Goal: Entertainment & Leisure: Browse casually

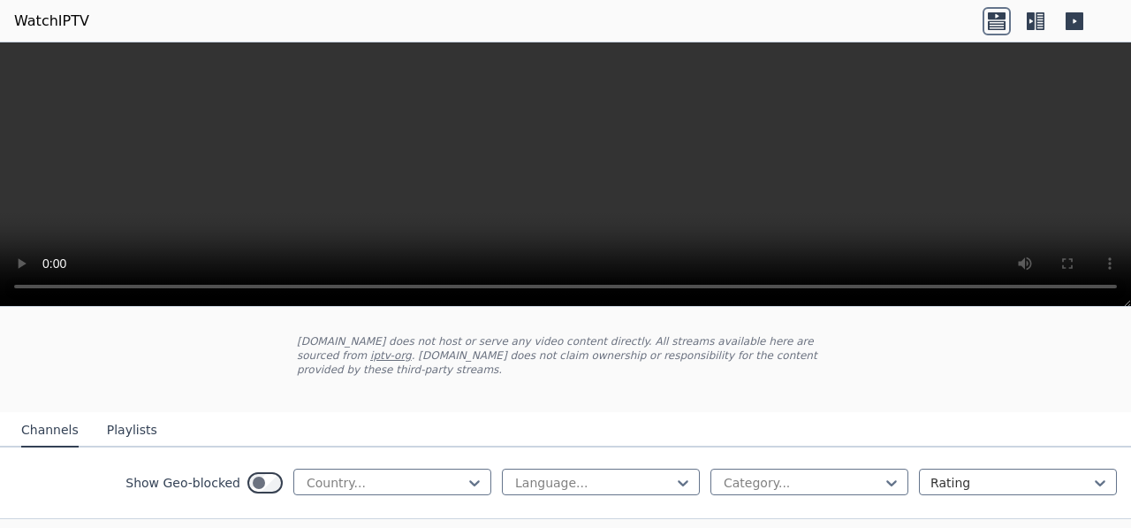
scroll to position [177, 0]
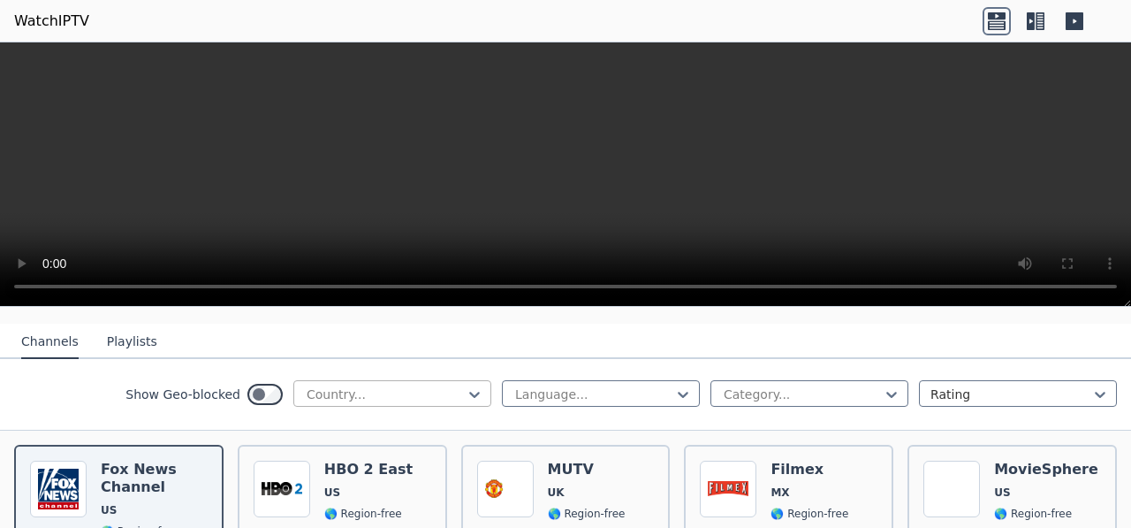
click at [313, 385] on div at bounding box center [385, 394] width 161 height 18
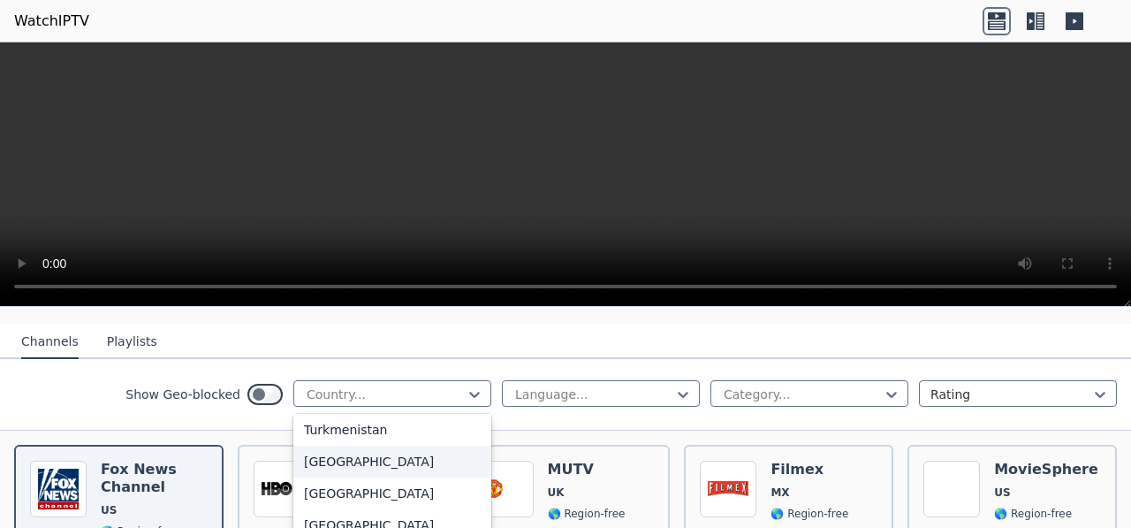
scroll to position [6187, 0]
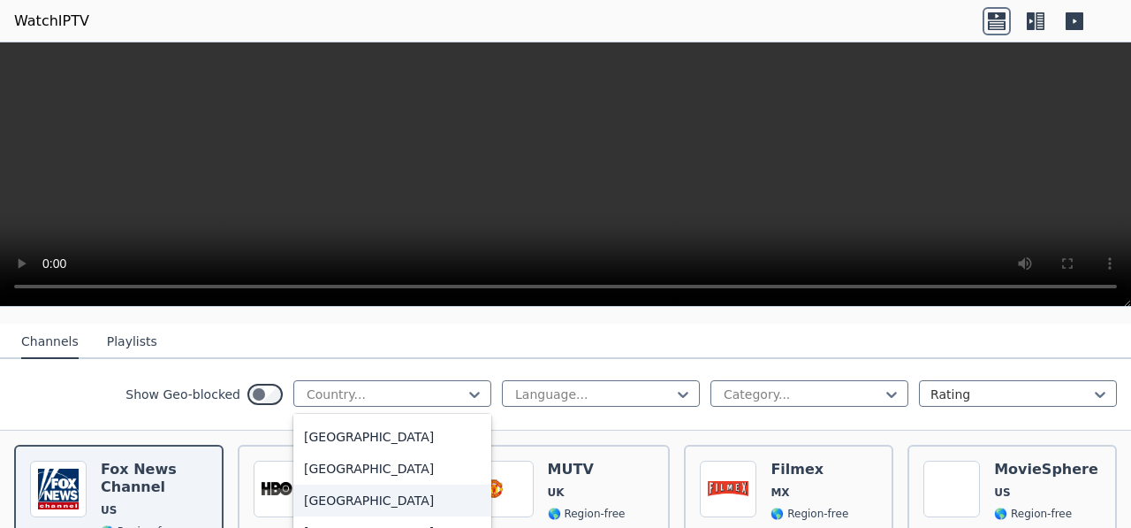
click at [344, 484] on div "[GEOGRAPHIC_DATA]" at bounding box center [392, 500] width 198 height 32
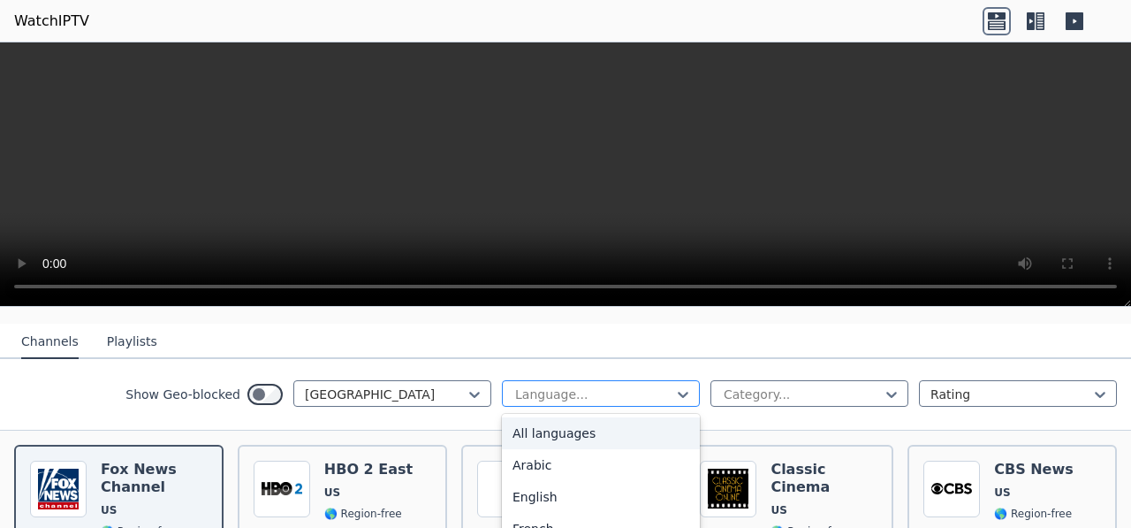
click at [582, 385] on div at bounding box center [594, 394] width 161 height 18
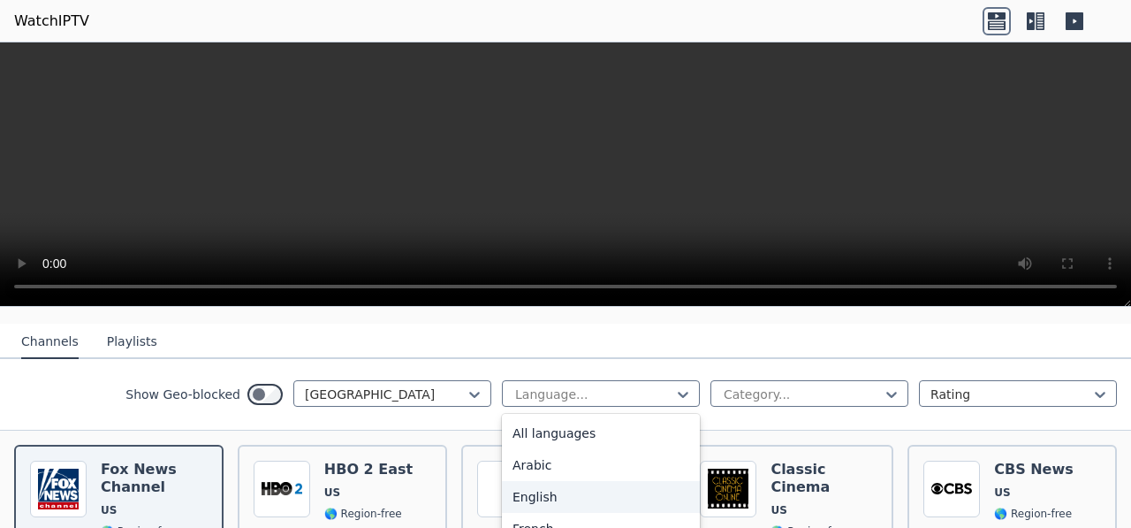
click at [506, 481] on div "English" at bounding box center [601, 497] width 198 height 32
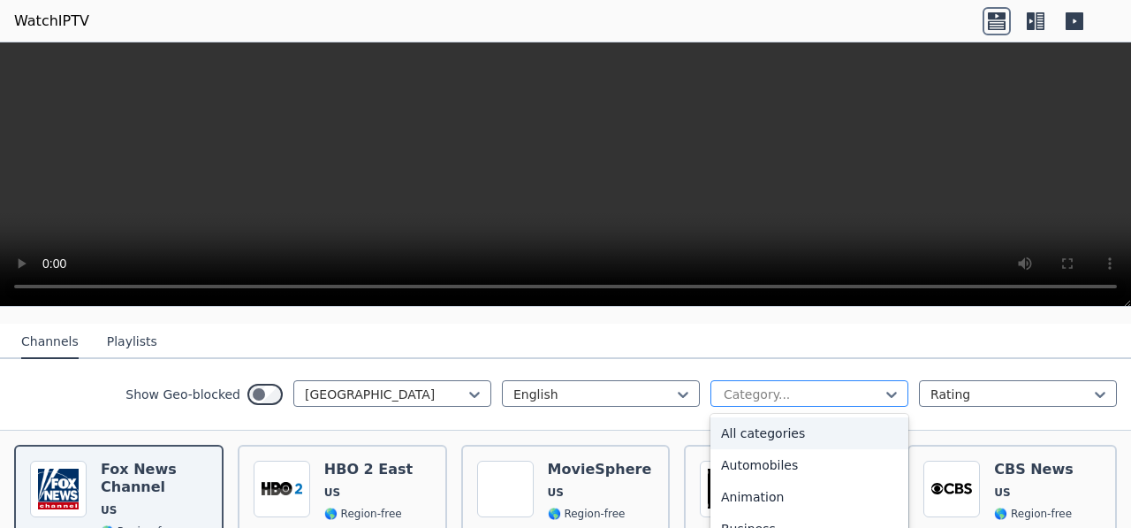
click at [784, 385] on div at bounding box center [802, 394] width 161 height 18
click at [772, 418] on div "All categories" at bounding box center [810, 433] width 198 height 32
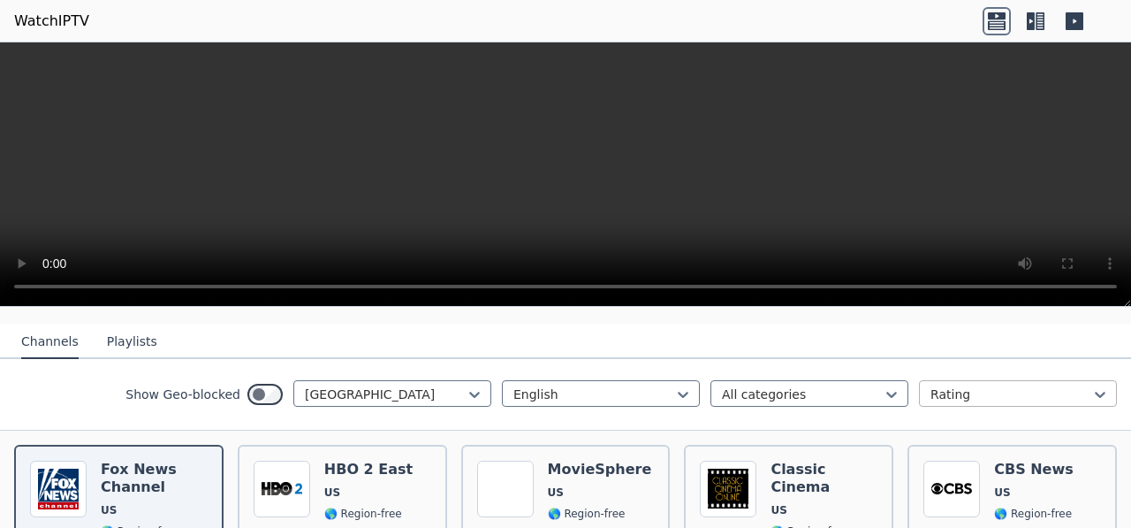
click at [969, 385] on div at bounding box center [1011, 394] width 161 height 18
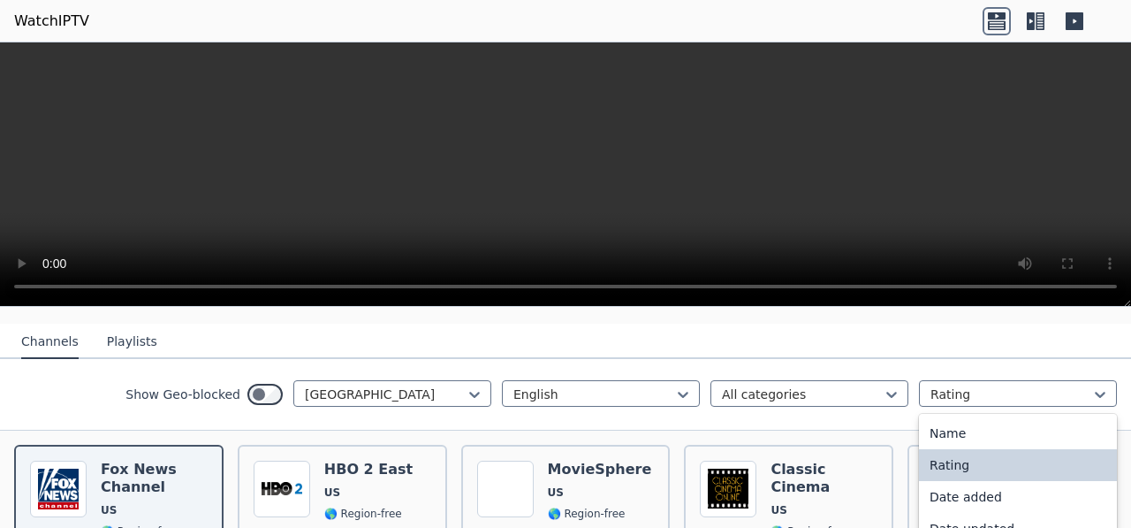
click at [920, 450] on div "Rating" at bounding box center [1018, 465] width 198 height 32
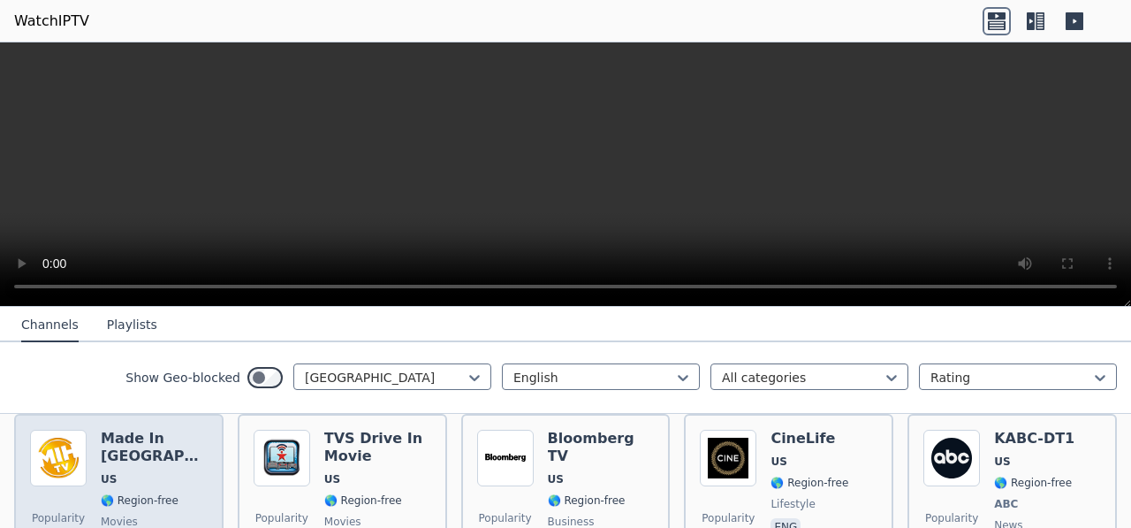
scroll to position [354, 0]
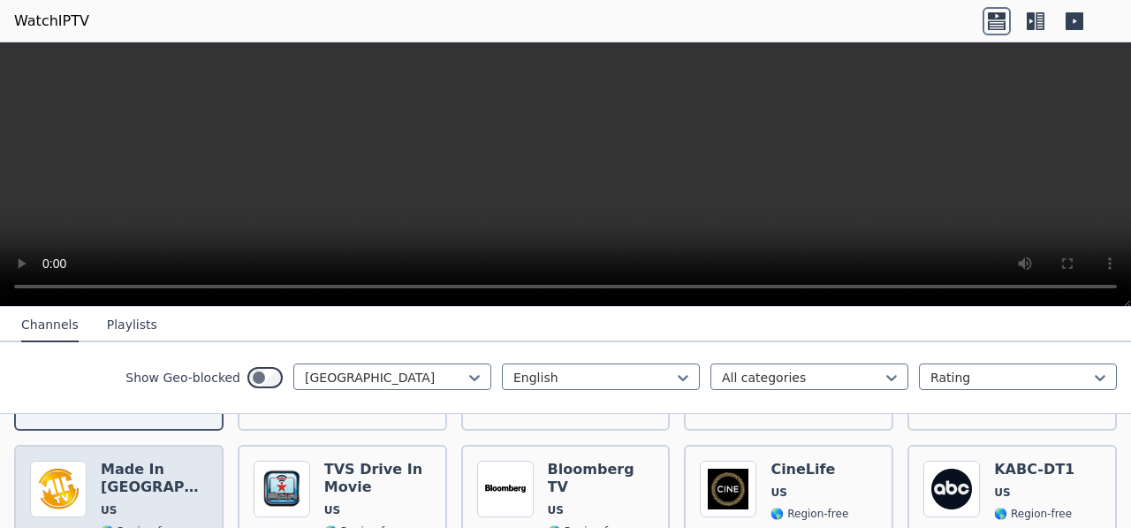
click at [65, 480] on img at bounding box center [58, 488] width 57 height 57
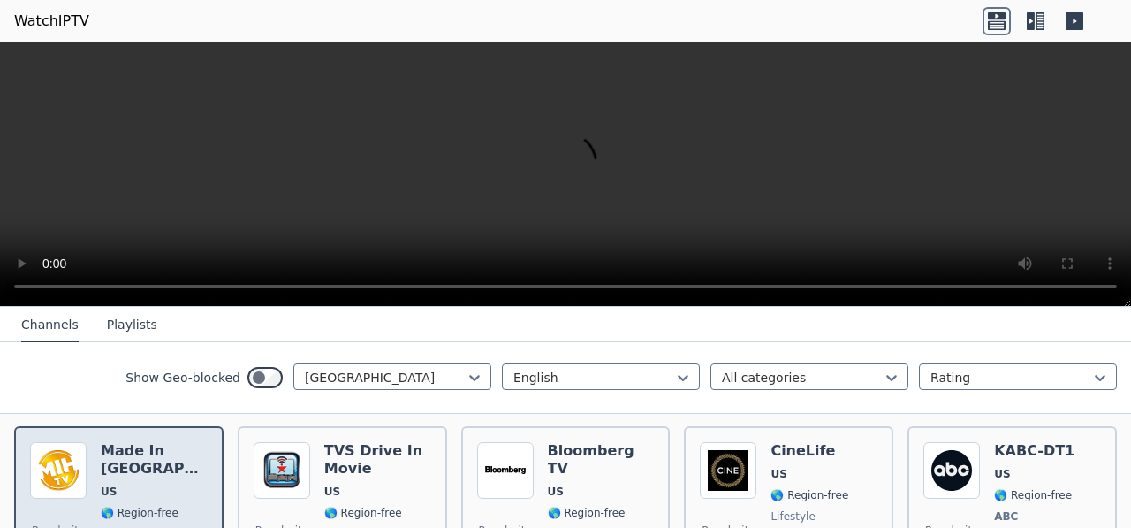
scroll to position [265, 0]
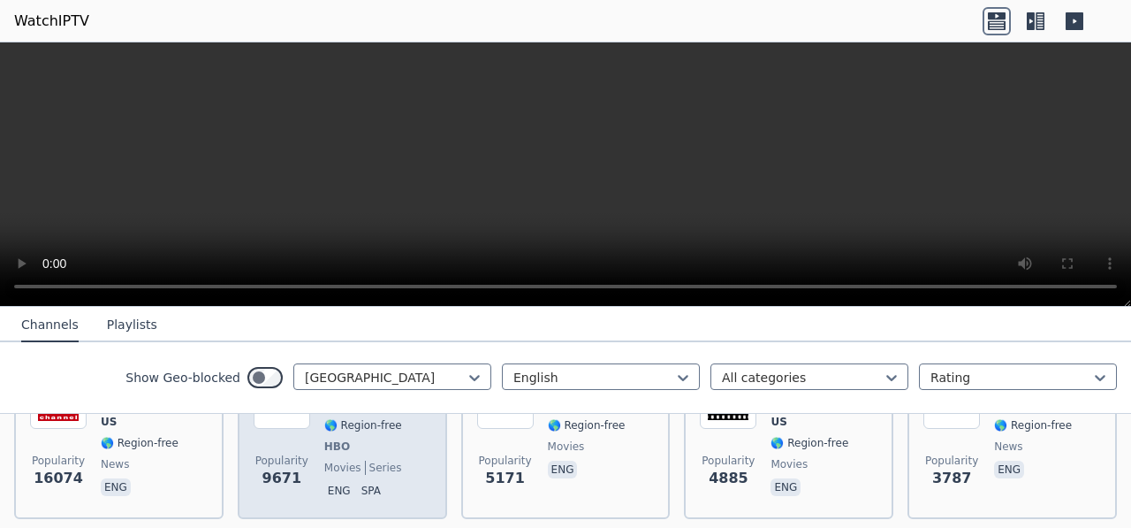
click at [324, 439] on span "HBO" at bounding box center [337, 446] width 26 height 14
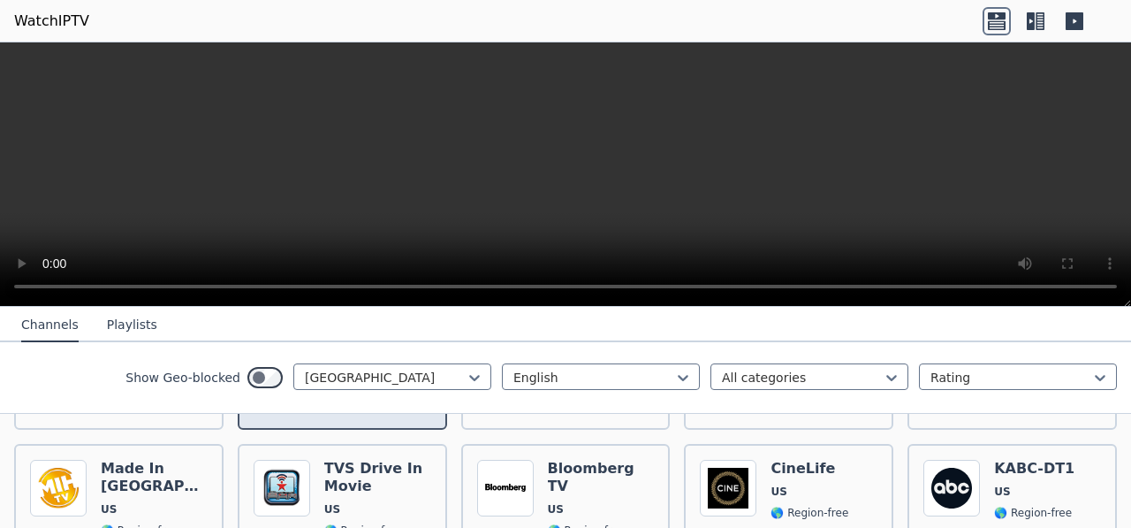
scroll to position [354, 0]
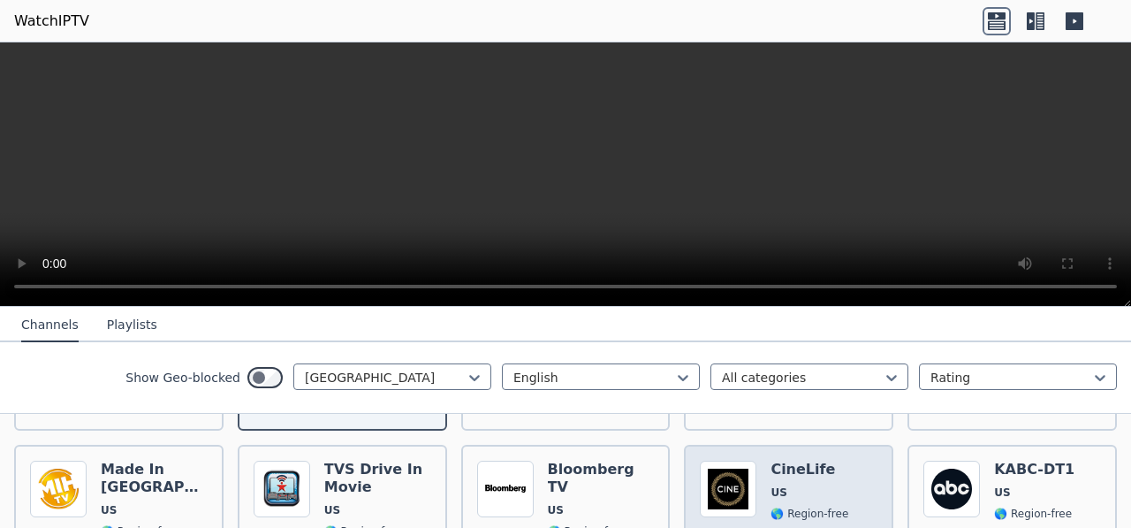
click at [719, 466] on img at bounding box center [728, 488] width 57 height 57
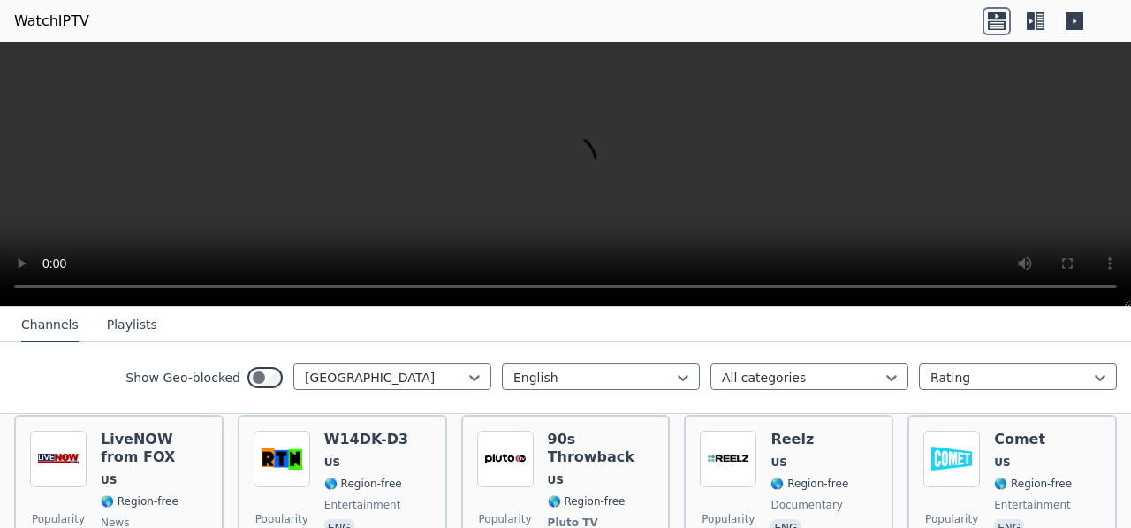
scroll to position [1326, 0]
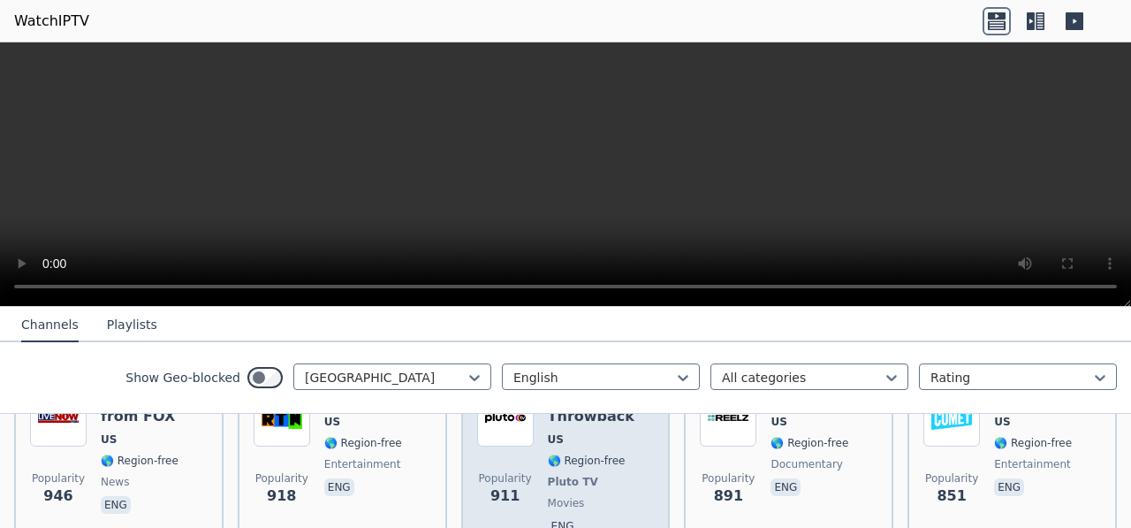
click at [507, 432] on div "Popularity 911" at bounding box center [505, 464] width 57 height 148
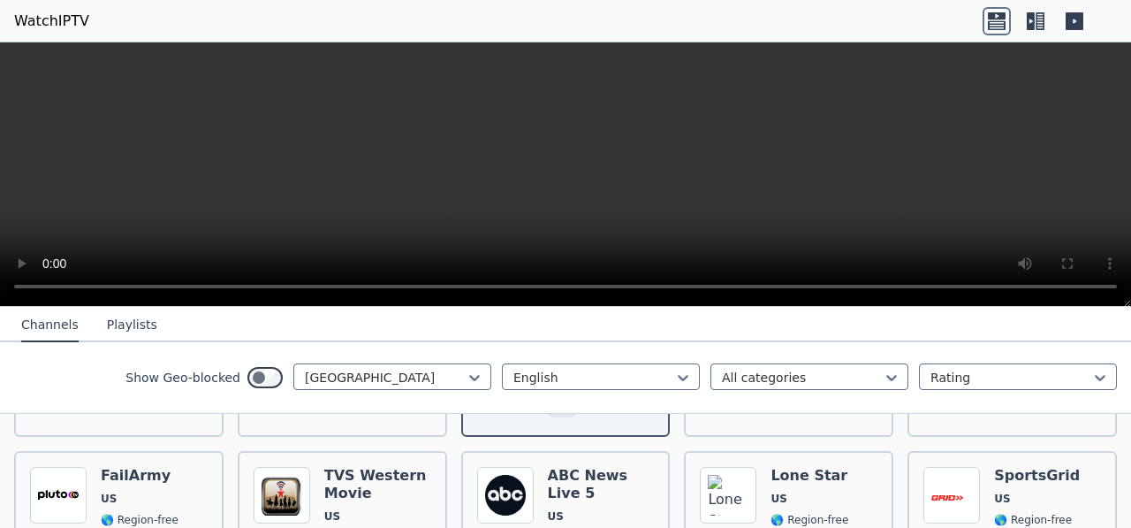
scroll to position [1414, 0]
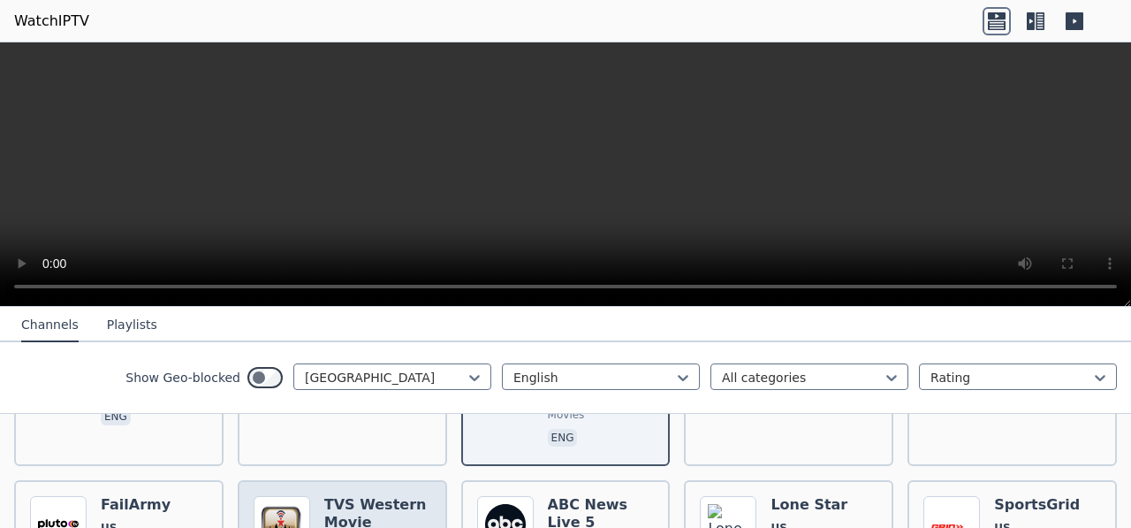
click at [268, 497] on img at bounding box center [282, 524] width 57 height 57
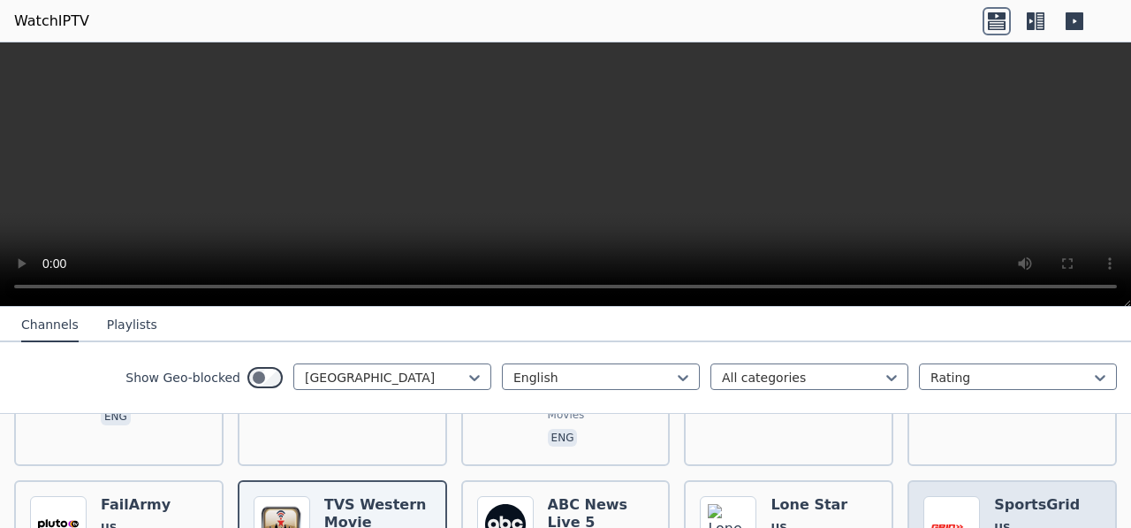
click at [932, 496] on img at bounding box center [952, 524] width 57 height 57
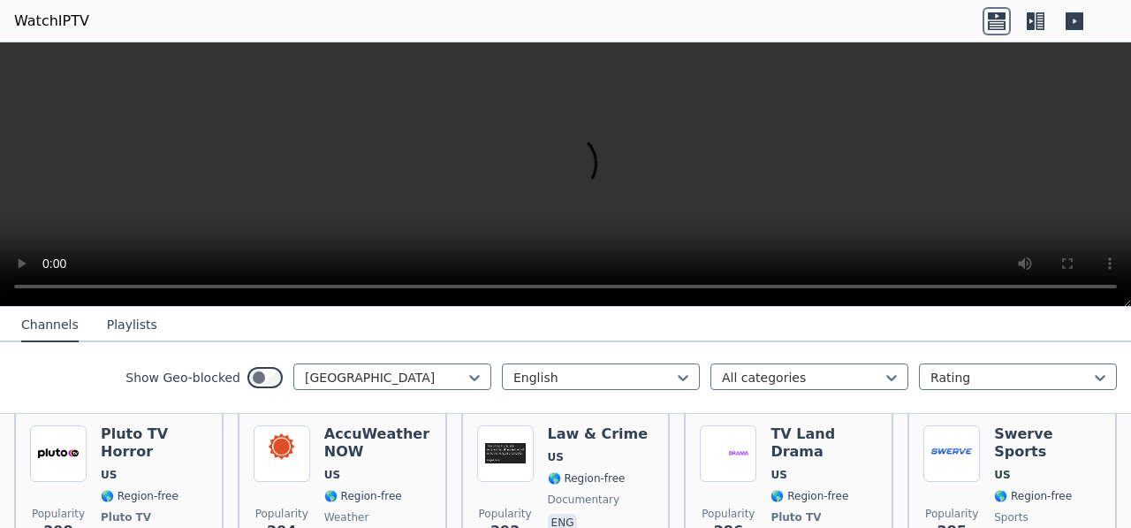
scroll to position [3712, 0]
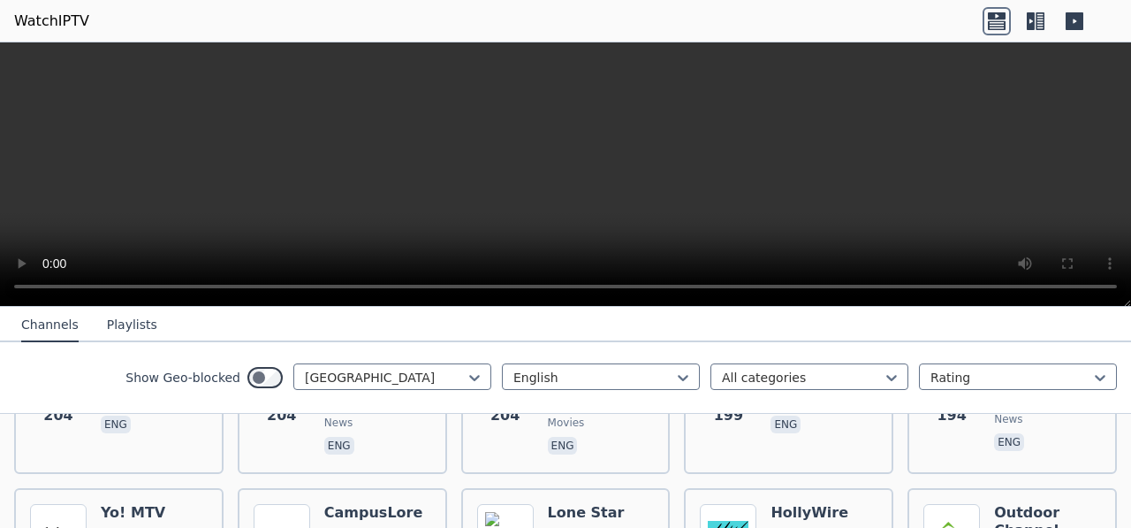
scroll to position [5038, 0]
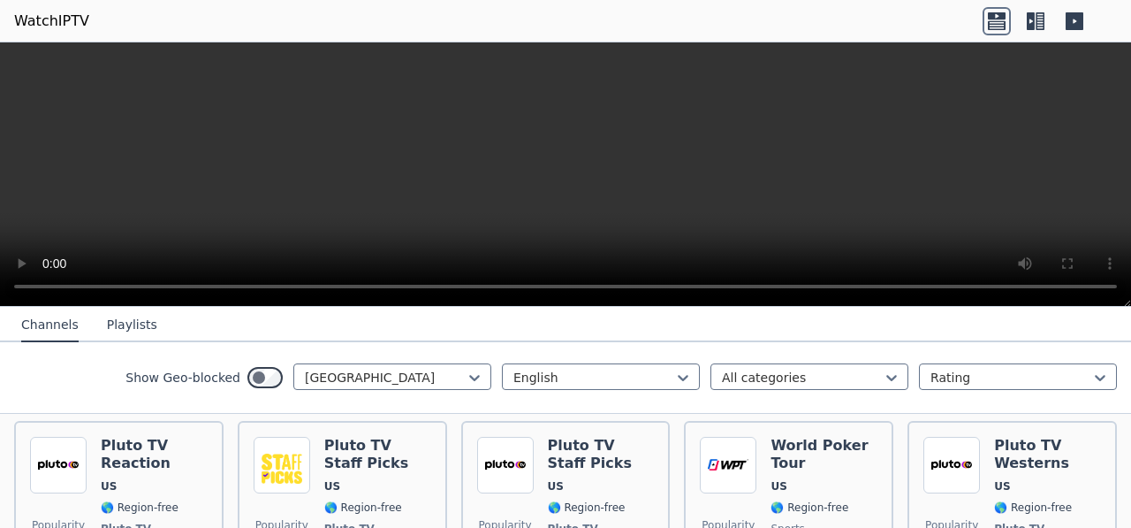
scroll to position [5480, 0]
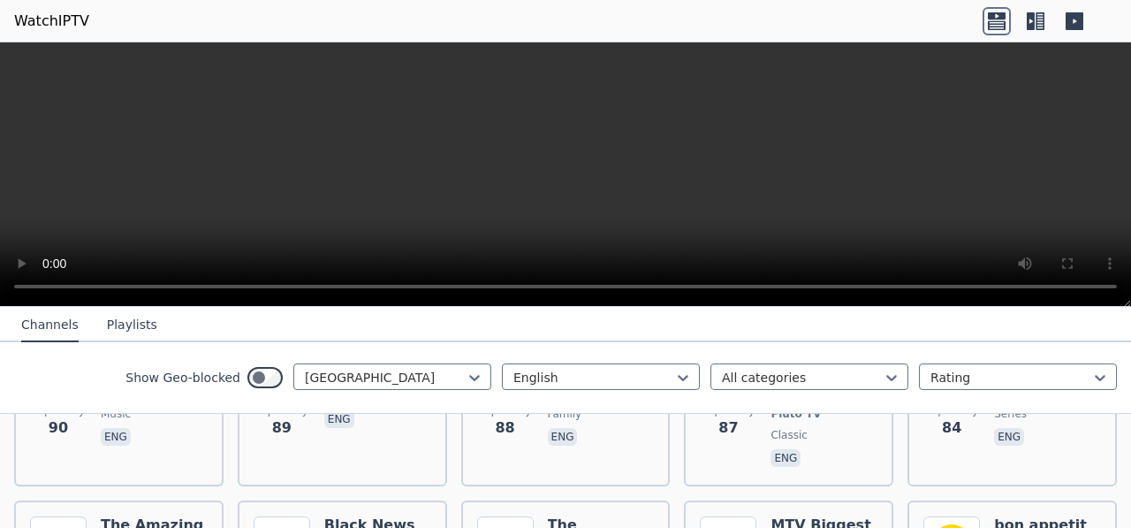
scroll to position [9104, 0]
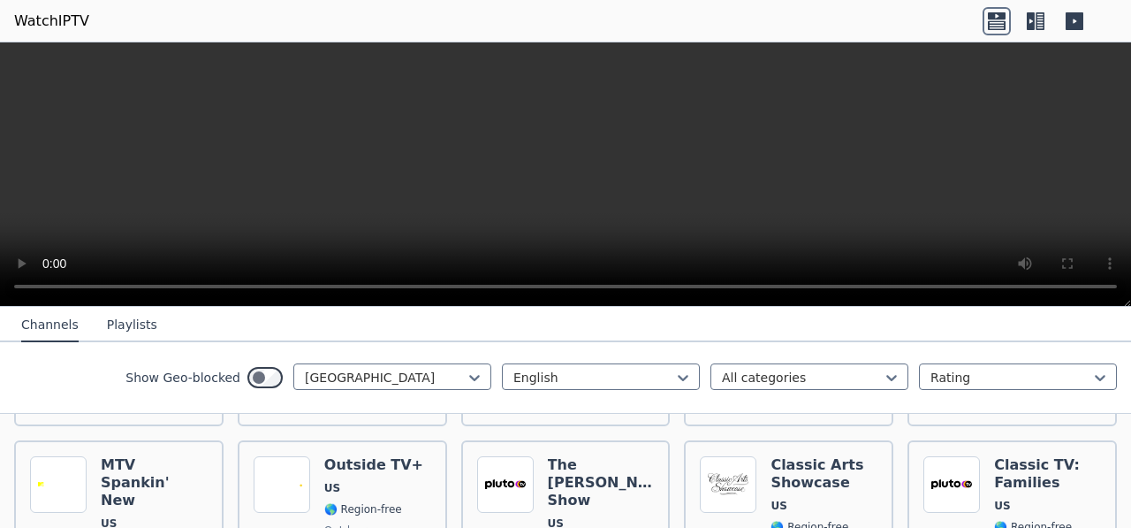
scroll to position [8465, 0]
